Goal: Check status: Check status

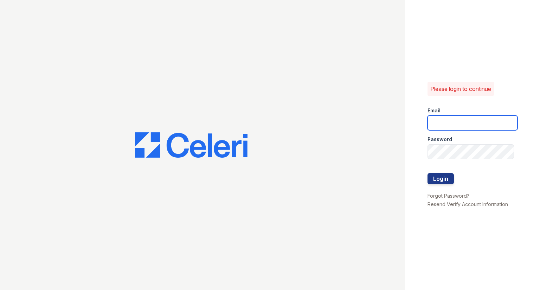
click at [469, 122] on input "email" at bounding box center [472, 123] width 90 height 15
type input "raindance3@cafmanagement.com"
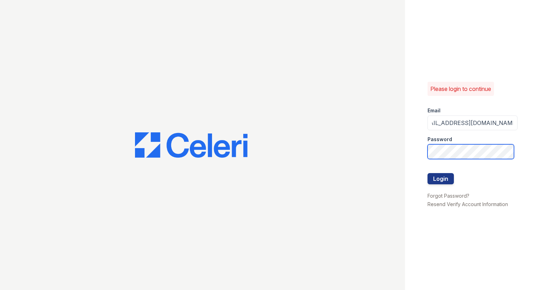
scroll to position [0, 0]
click at [427, 173] on button "Login" at bounding box center [440, 178] width 26 height 11
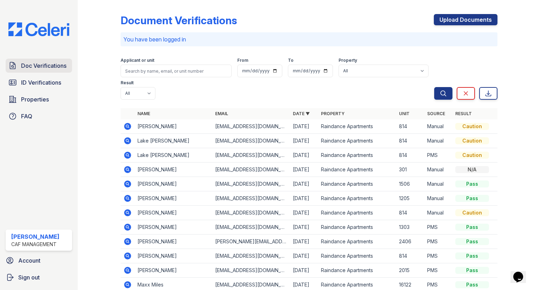
click at [29, 70] on span "Doc Verifications" at bounding box center [43, 65] width 45 height 8
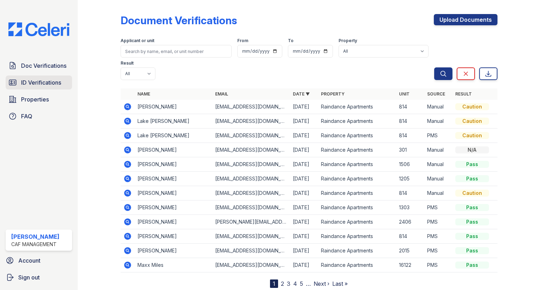
click at [42, 82] on span "ID Verifications" at bounding box center [41, 82] width 40 height 8
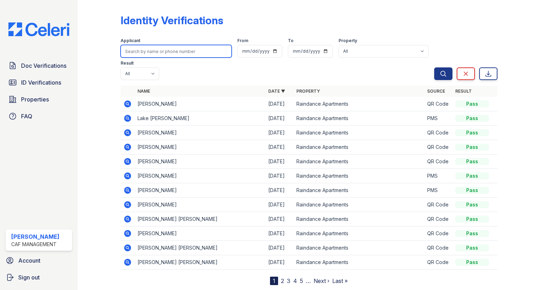
click at [143, 53] on input "search" at bounding box center [176, 51] width 111 height 13
click at [125, 101] on icon at bounding box center [127, 104] width 7 height 7
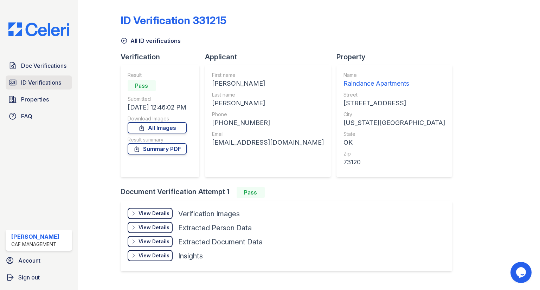
click at [46, 84] on span "ID Verifications" at bounding box center [41, 82] width 40 height 8
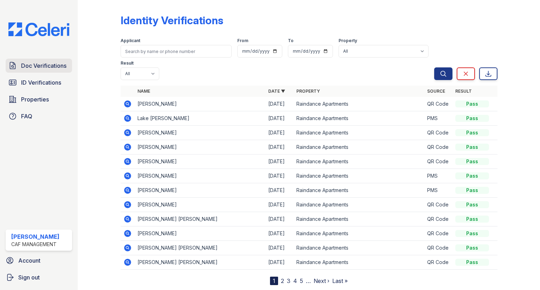
click at [44, 67] on span "Doc Verifications" at bounding box center [43, 65] width 45 height 8
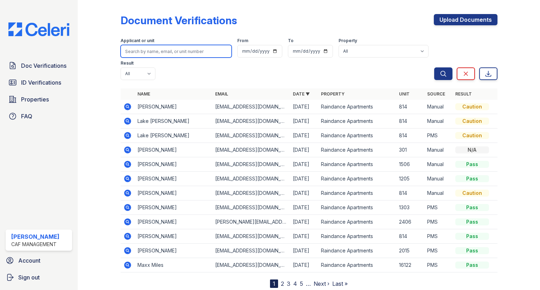
click at [146, 56] on input "search" at bounding box center [176, 51] width 111 height 13
type input "mersman"
click at [442, 44] on div "Search Clear Export" at bounding box center [465, 57] width 63 height 45
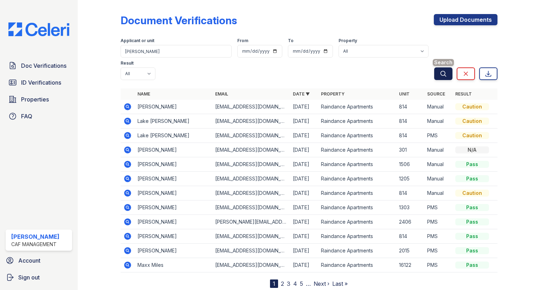
click at [440, 70] on icon "submit" at bounding box center [443, 73] width 7 height 7
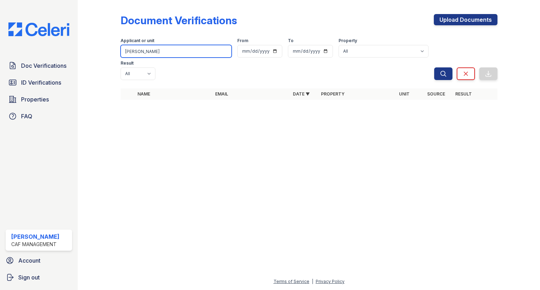
click at [188, 53] on input "mersman" at bounding box center [176, 51] width 111 height 13
type input "mersmans"
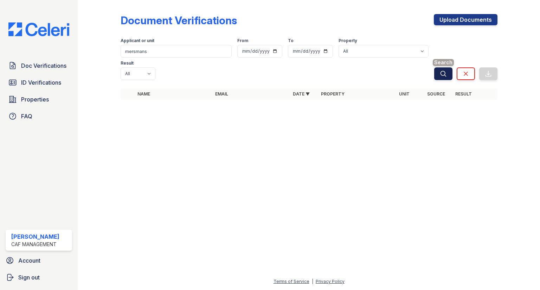
click at [443, 70] on icon "submit" at bounding box center [443, 73] width 7 height 7
click at [61, 83] on link "ID Verifications" at bounding box center [39, 83] width 66 height 14
